Goal: Navigation & Orientation: Find specific page/section

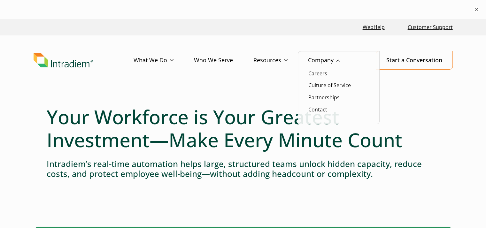
click at [328, 62] on link "Company" at bounding box center [334, 60] width 52 height 19
click at [325, 60] on link "Company" at bounding box center [334, 60] width 52 height 19
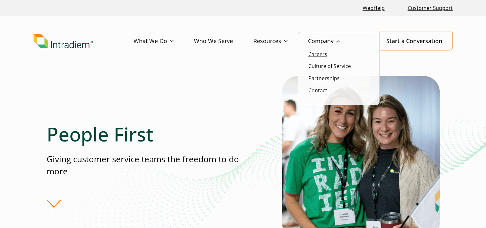
click at [321, 55] on link "Careers" at bounding box center [318, 54] width 19 height 7
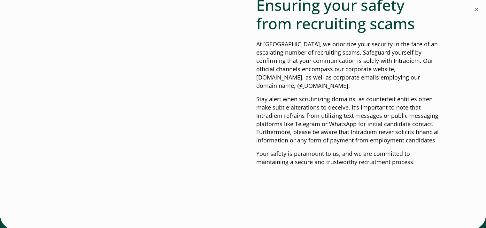
scroll to position [2257, 0]
